Goal: Transaction & Acquisition: Purchase product/service

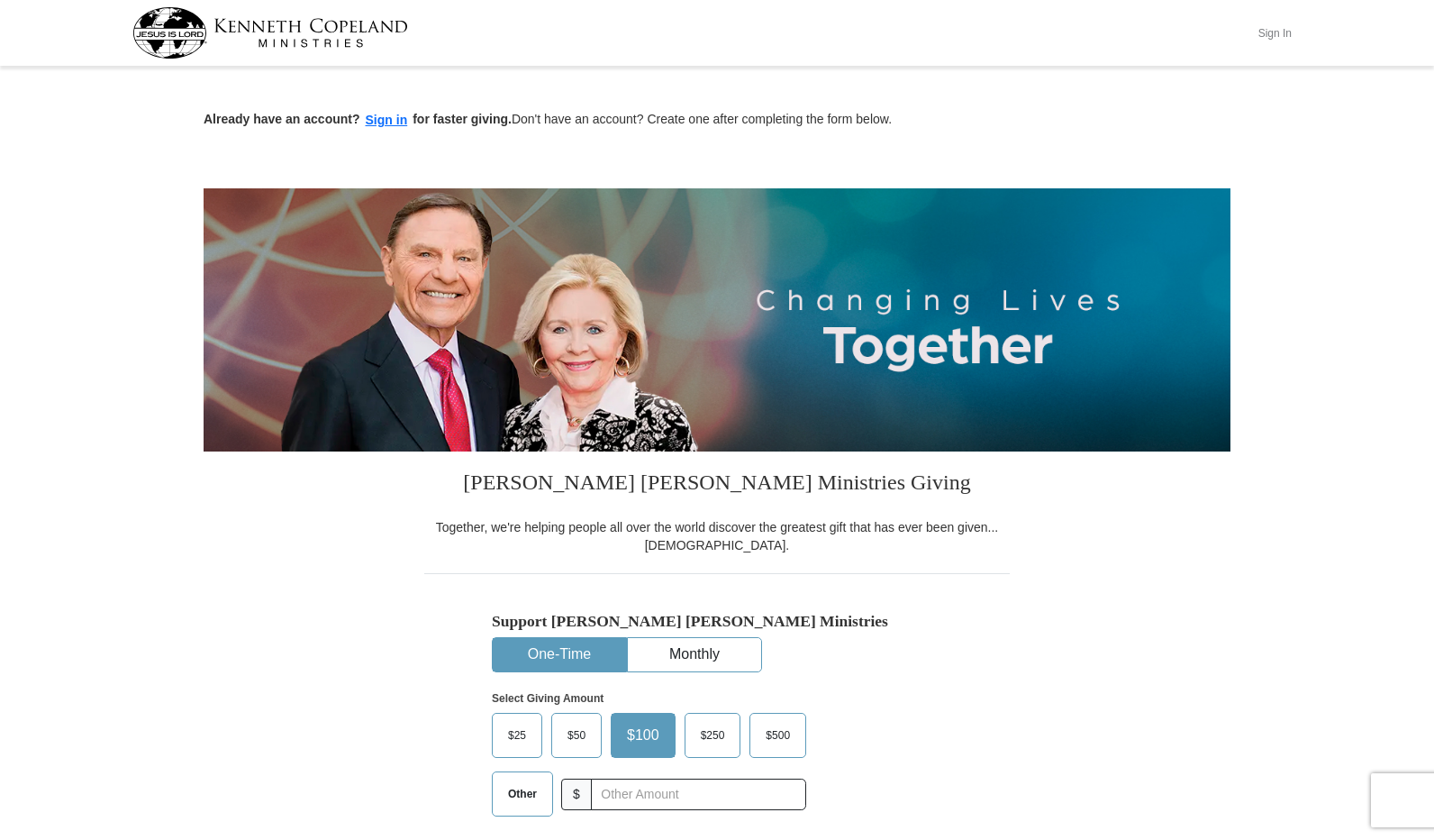
click at [1276, 32] on button "Sign In" at bounding box center [1275, 33] width 54 height 28
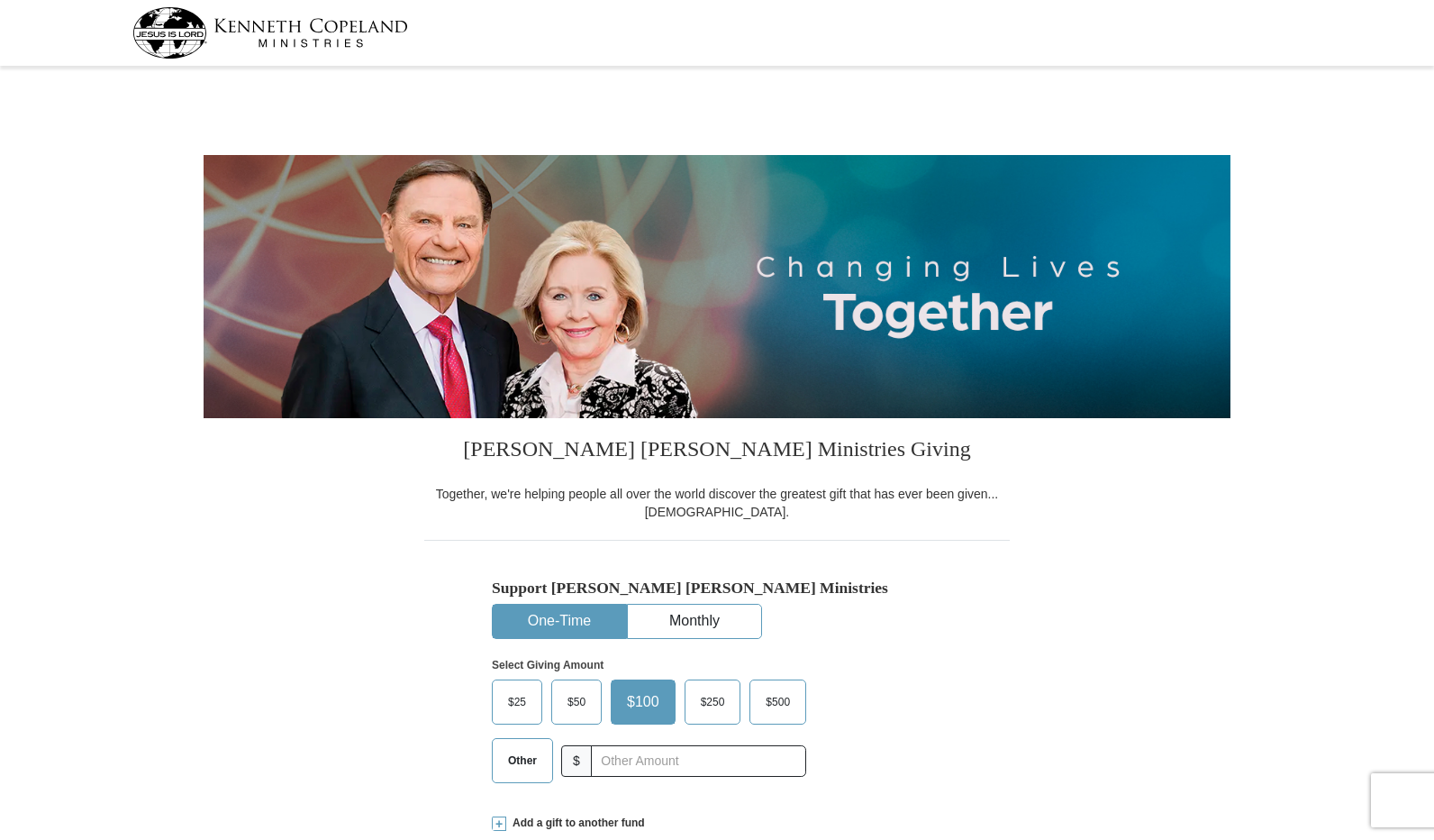
select select "AL"
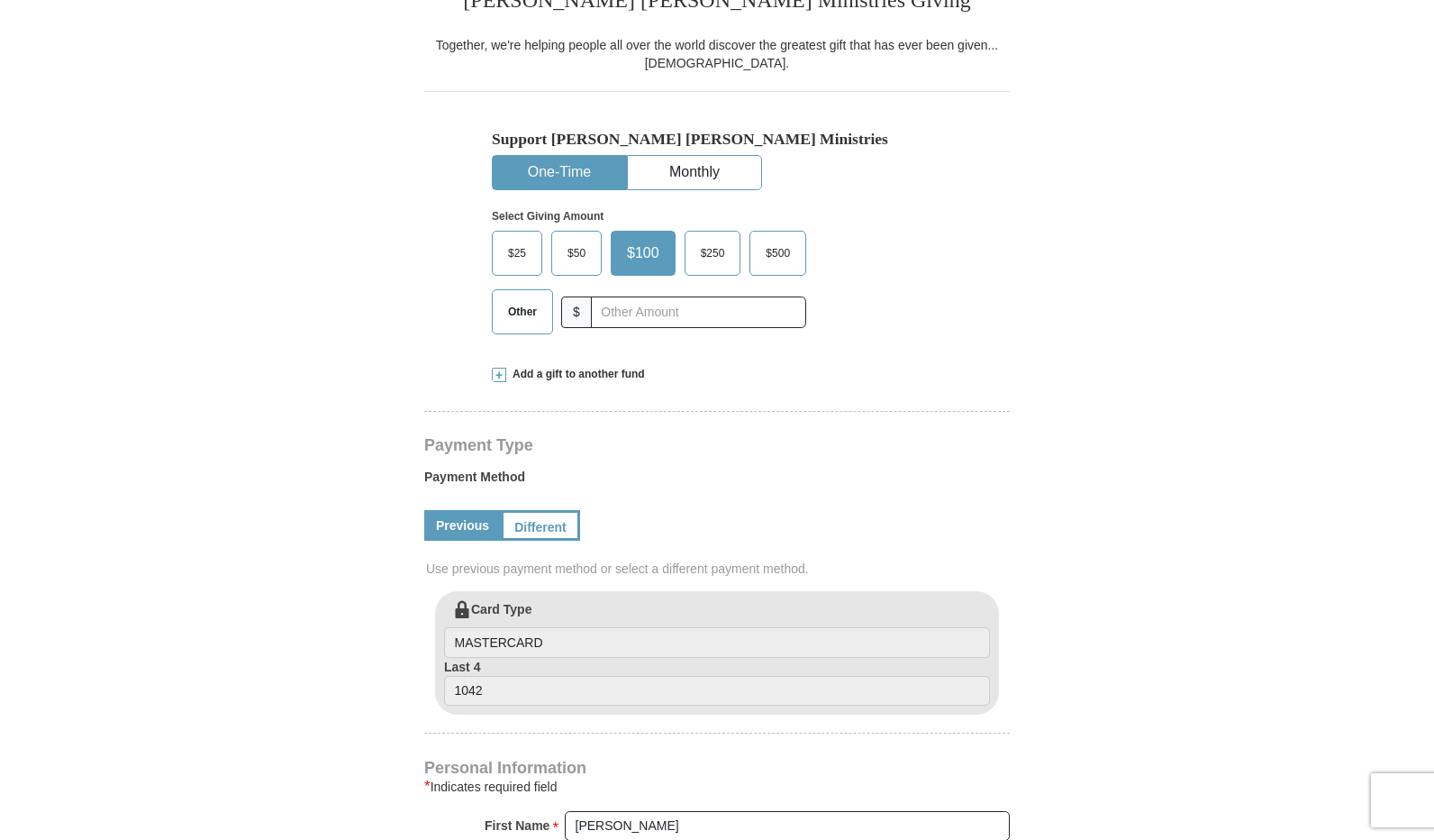
scroll to position [451, 0]
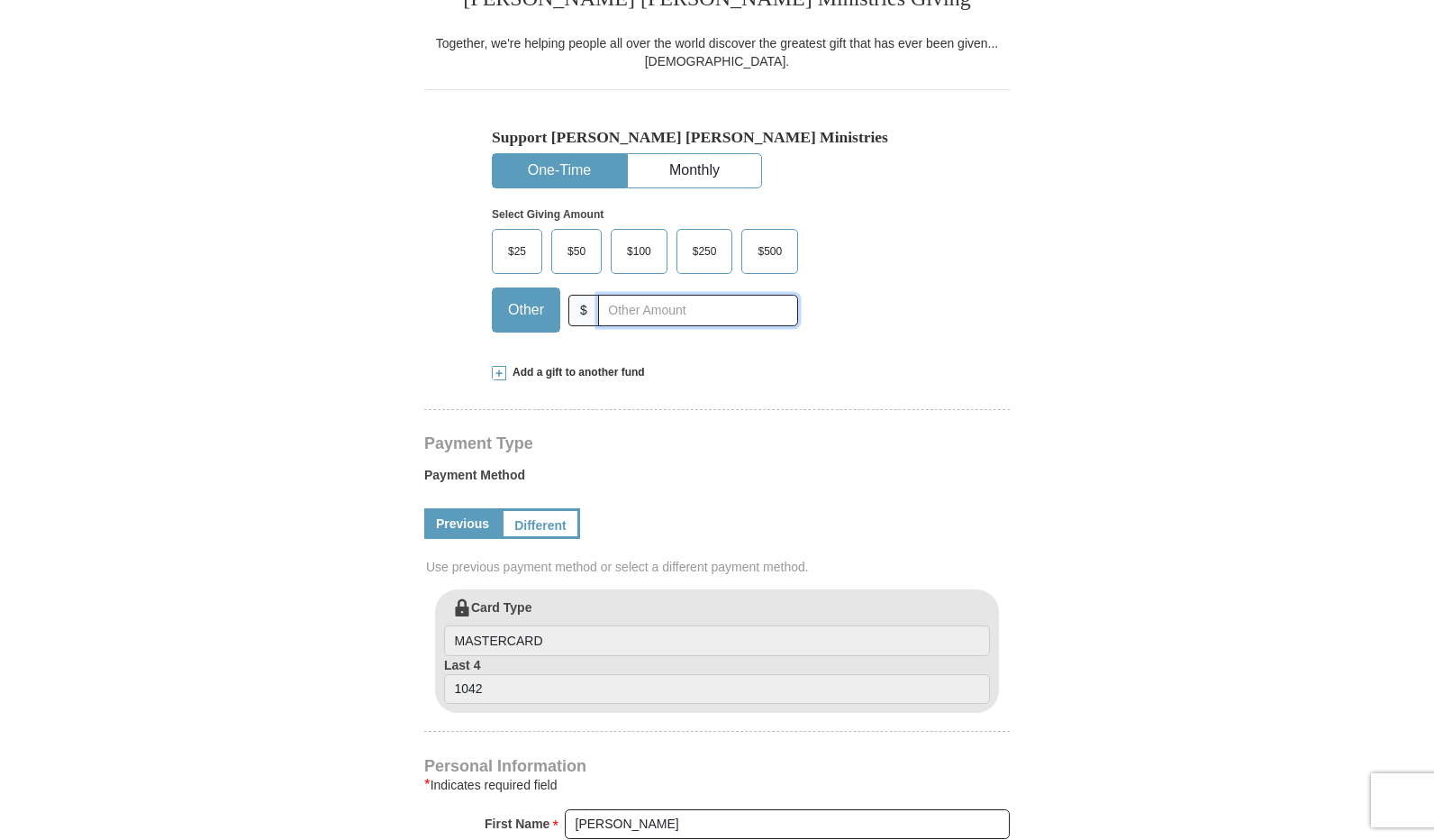
click at [629, 309] on input "text" at bounding box center [698, 311] width 200 height 32
type input "31.00"
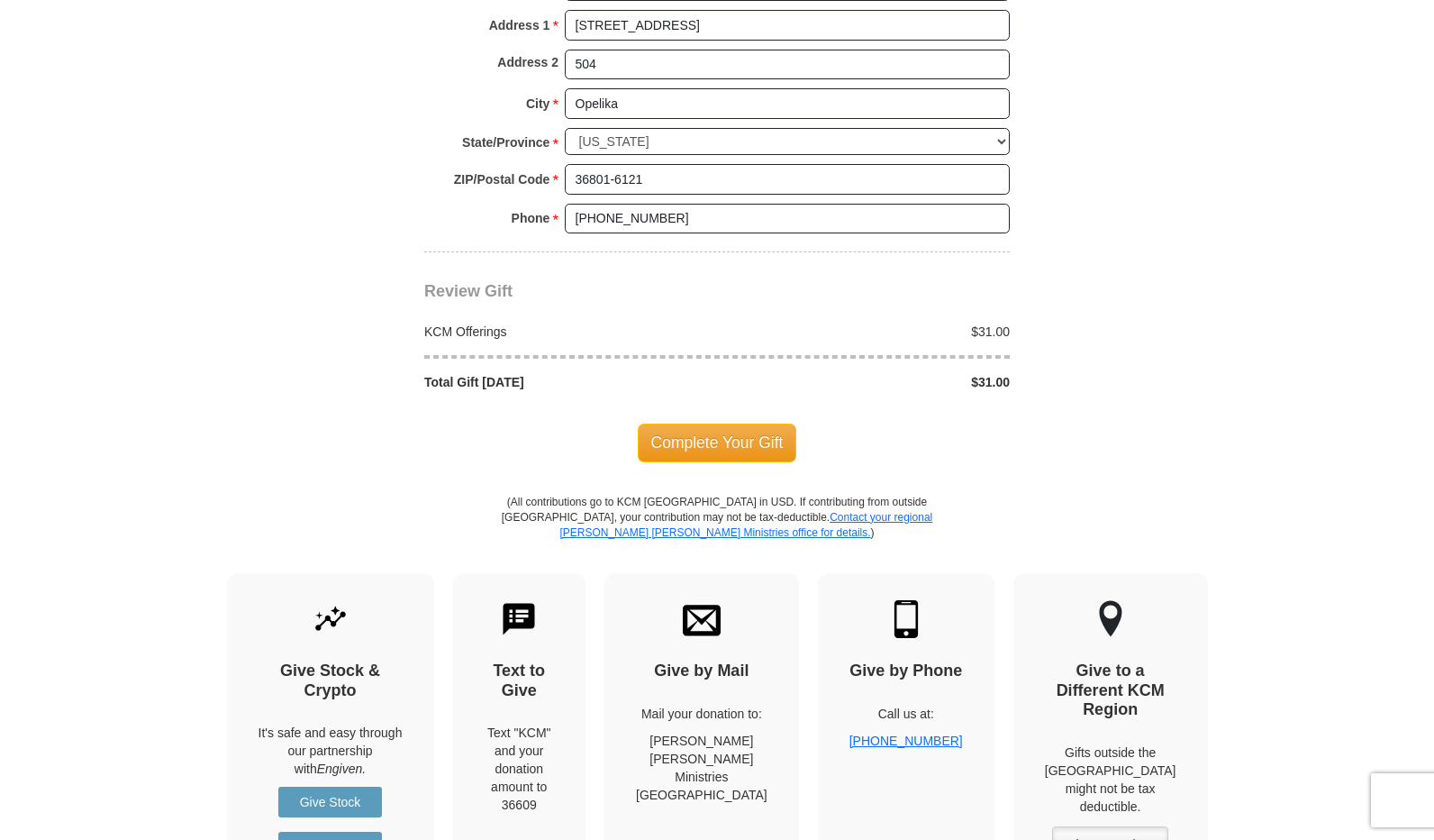
scroll to position [1442, 0]
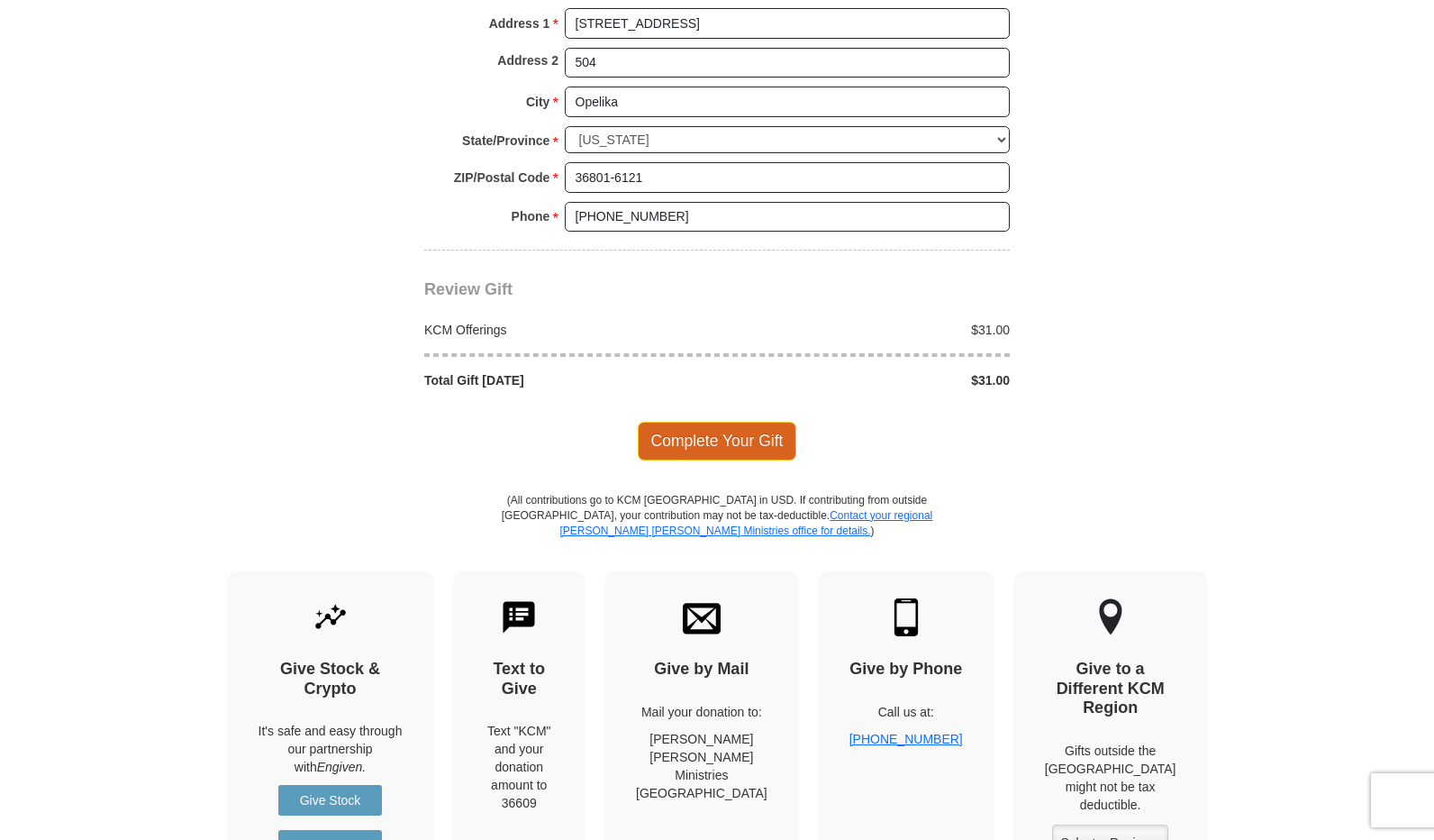
click at [676, 426] on span "Complete Your Gift" at bounding box center [717, 441] width 159 height 38
